Goal: Complete application form: Complete application form

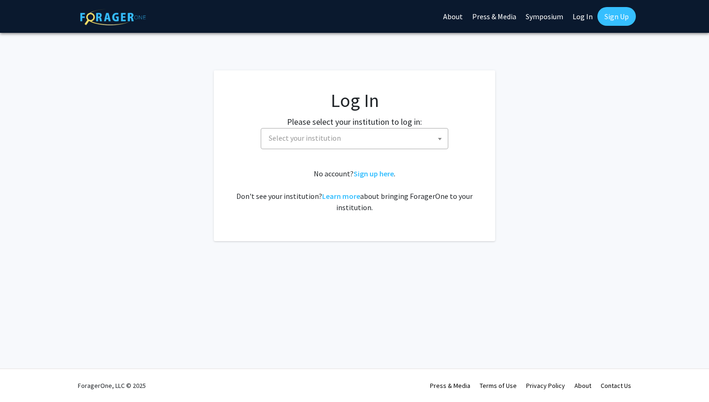
select select
click at [344, 146] on span "Select your institution" at bounding box center [356, 137] width 183 height 19
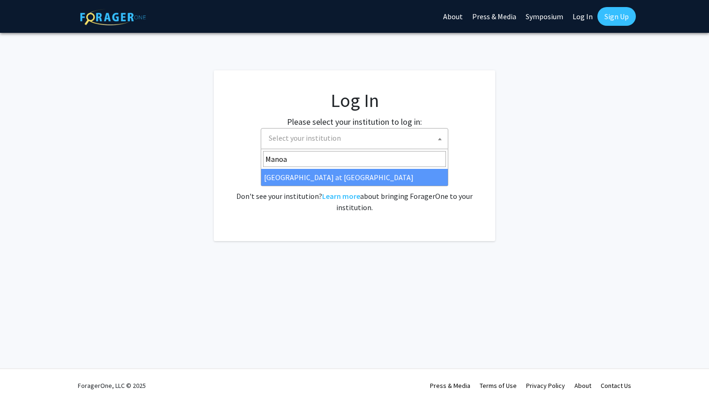
type input "Manoa"
select select "18"
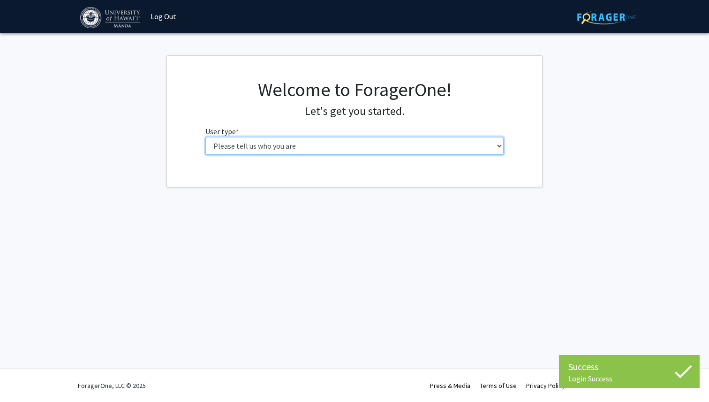
click at [308, 152] on select "Please tell us who you are Undergraduate Student Master's Student Doctoral Cand…" at bounding box center [354, 146] width 299 height 18
select select "1: undergrad"
click at [205, 137] on select "Please tell us who you are Undergraduate Student Master's Student Doctoral Cand…" at bounding box center [354, 146] width 299 height 18
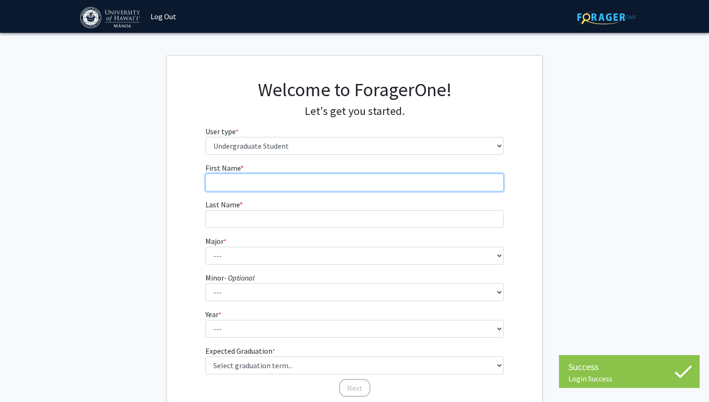
click at [348, 187] on input "First Name * required" at bounding box center [354, 182] width 299 height 18
type input "Ronson"
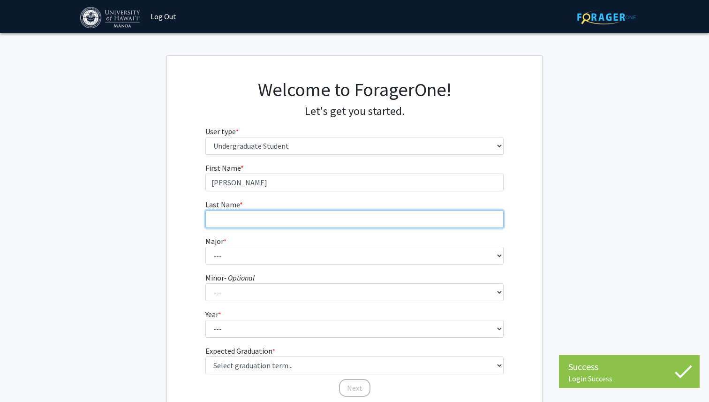
click at [298, 217] on input "Last Name * required" at bounding box center [354, 219] width 299 height 18
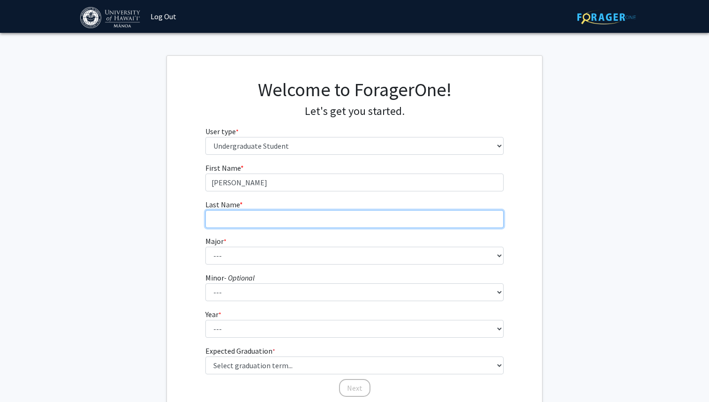
type input "Akiona"
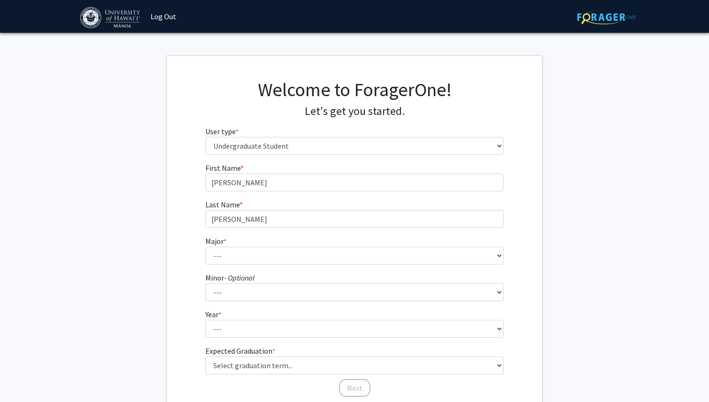
click at [285, 246] on fg-select "Major * required --- Accounting American Studies Animal Sciences Anthropology A…" at bounding box center [354, 249] width 299 height 29
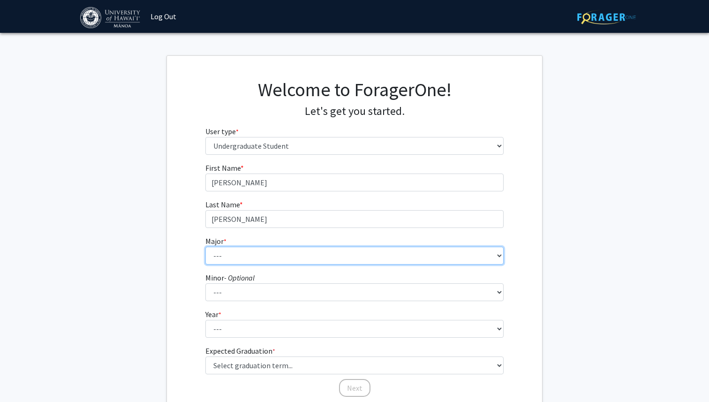
click at [285, 251] on select "--- Accounting American Studies Animal Sciences Anthropology Art Art History As…" at bounding box center [354, 256] width 299 height 18
select select "17: 1399"
click at [205, 247] on select "--- Accounting American Studies Animal Sciences Anthropology Art Art History As…" at bounding box center [354, 256] width 299 height 18
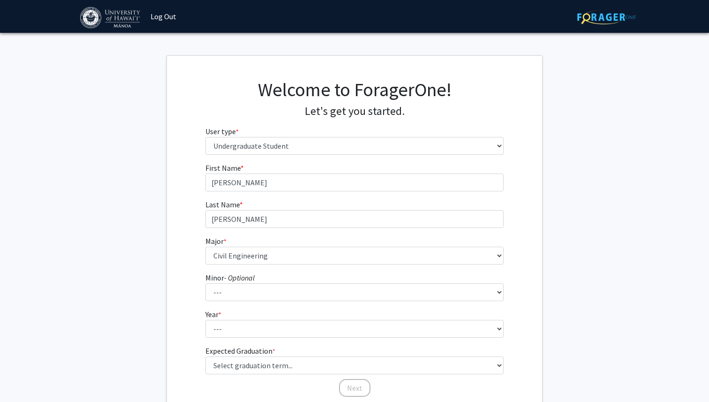
click at [253, 301] on form "First Name * required Ronson Last Name * required Akiona Major * required --- A…" at bounding box center [354, 275] width 299 height 226
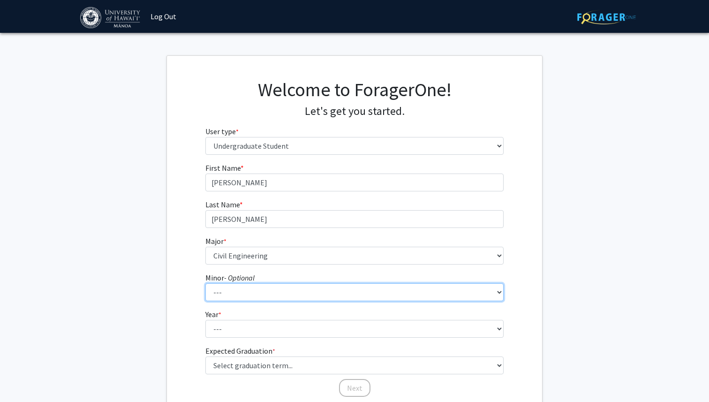
click at [253, 299] on select "--- American Studies Anthropology Art Art History Asian Studies Astronomy Astro…" at bounding box center [354, 292] width 299 height 18
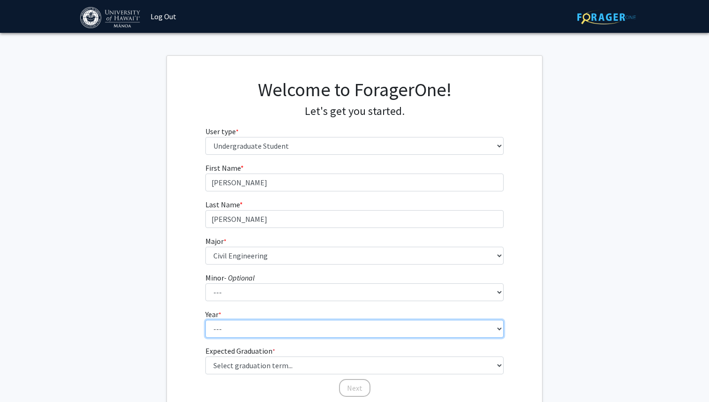
click at [236, 332] on select "--- First-year Sophomore Junior Senior Postbaccalaureate Certificate" at bounding box center [354, 329] width 299 height 18
select select "2: sophomore"
click at [205, 320] on select "--- First-year Sophomore Junior Senior Postbaccalaureate Certificate" at bounding box center [354, 329] width 299 height 18
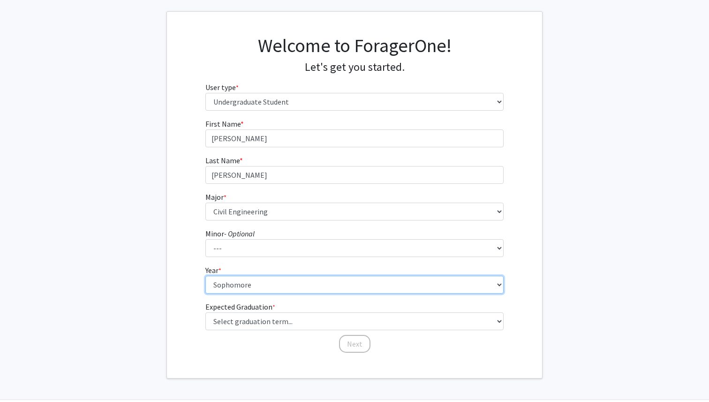
scroll to position [52, 0]
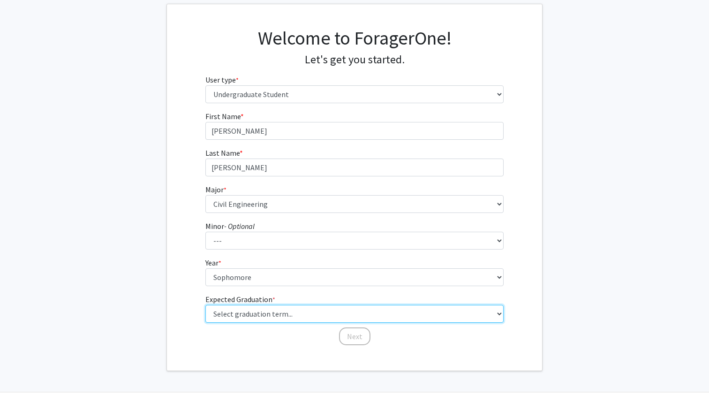
click at [276, 319] on select "Select graduation term... Spring 2025 Summer 2025 Fall 2025 Winter 2025 Spring …" at bounding box center [354, 314] width 299 height 18
select select "13: spring_2028"
click at [205, 305] on select "Select graduation term... Spring 2025 Summer 2025 Fall 2025 Winter 2025 Spring …" at bounding box center [354, 314] width 299 height 18
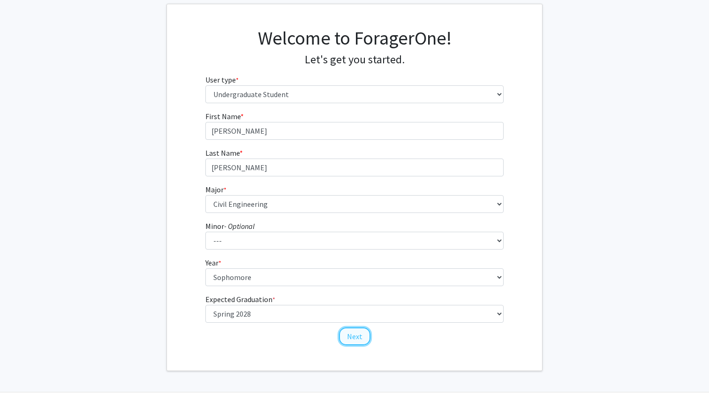
click at [355, 337] on button "Next" at bounding box center [354, 336] width 31 height 18
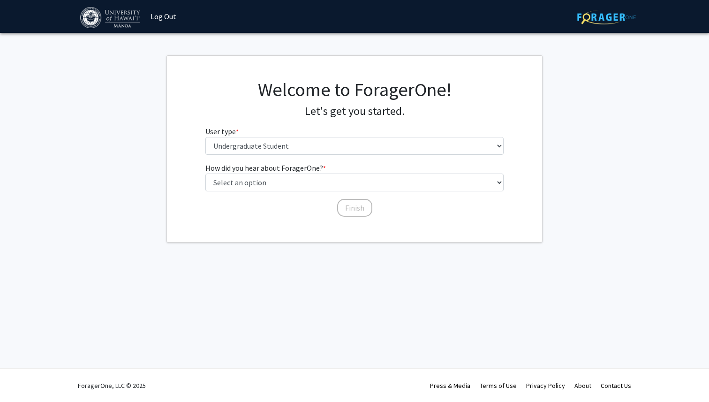
scroll to position [0, 0]
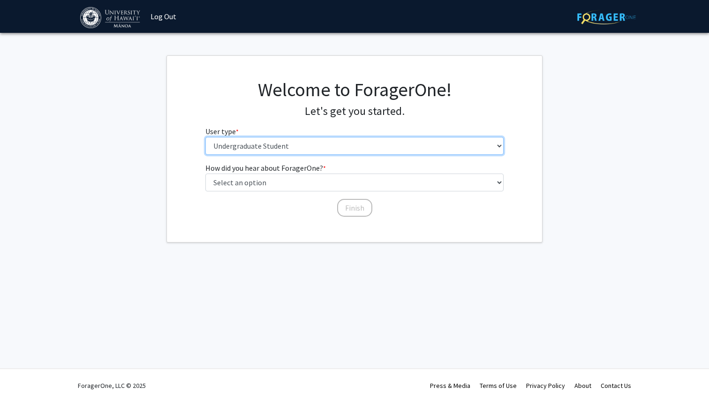
click at [286, 147] on select "Please tell us who you are Undergraduate Student Master's Student Doctoral Cand…" at bounding box center [354, 146] width 299 height 18
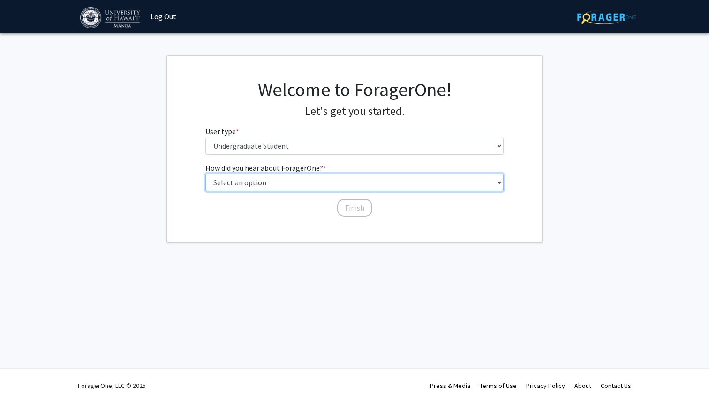
click at [282, 180] on select "Select an option Peer/student recommendation Faculty/staff recommendation Unive…" at bounding box center [354, 182] width 299 height 18
select select "2: faculty_recommendation"
click at [205, 173] on select "Select an option Peer/student recommendation Faculty/staff recommendation Unive…" at bounding box center [354, 182] width 299 height 18
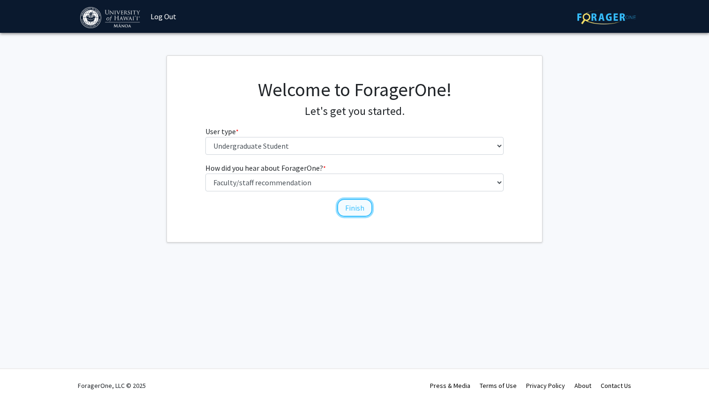
click at [348, 210] on button "Finish" at bounding box center [354, 208] width 35 height 18
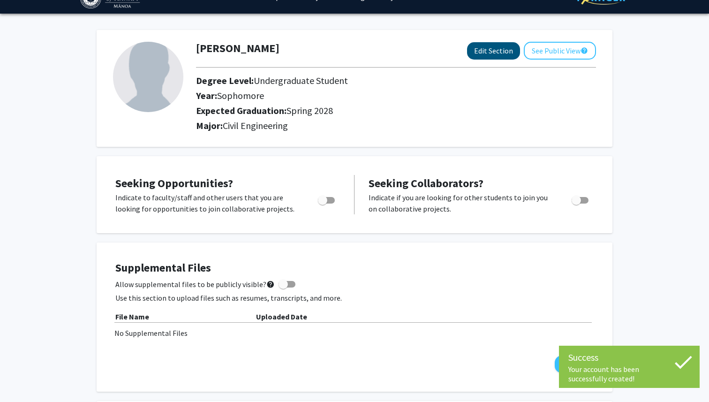
scroll to position [22, 0]
